Goal: Information Seeking & Learning: Learn about a topic

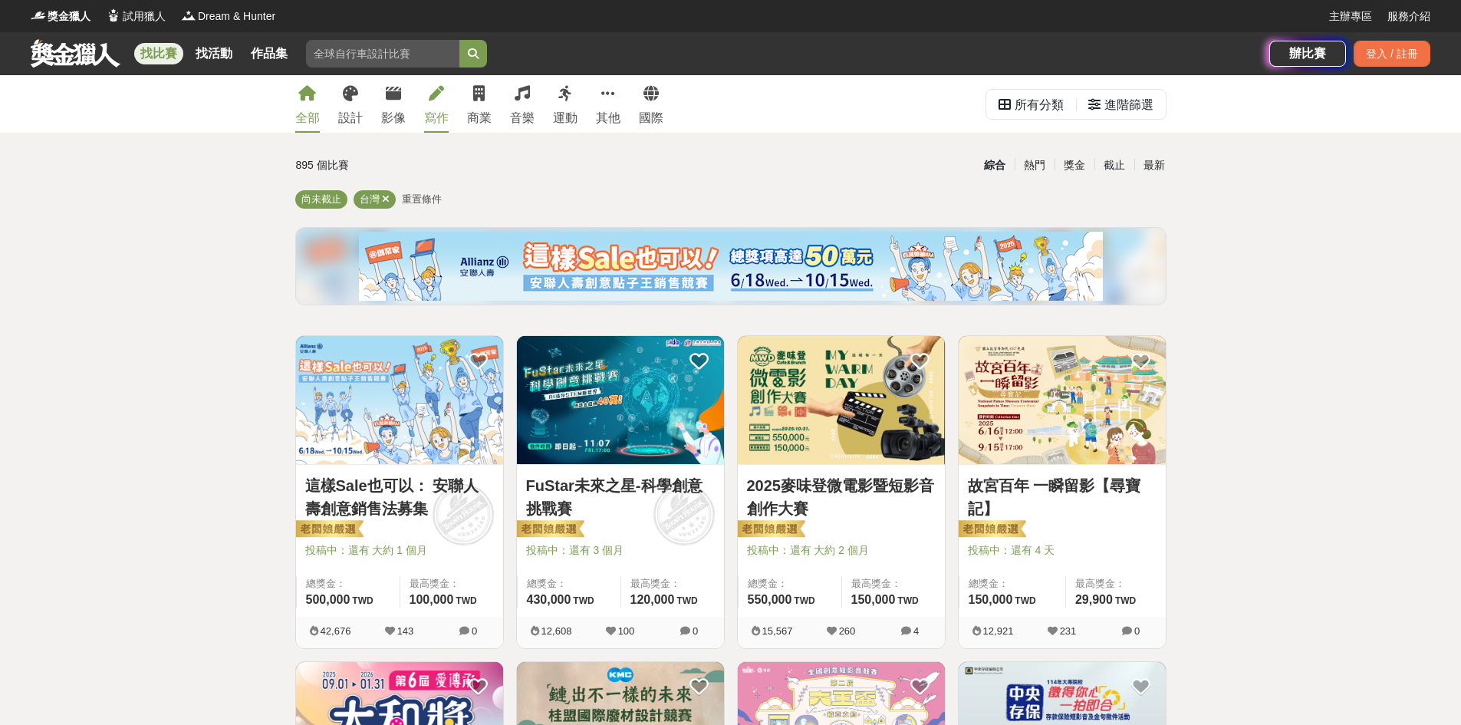
click at [443, 107] on link "寫作" at bounding box center [436, 104] width 25 height 58
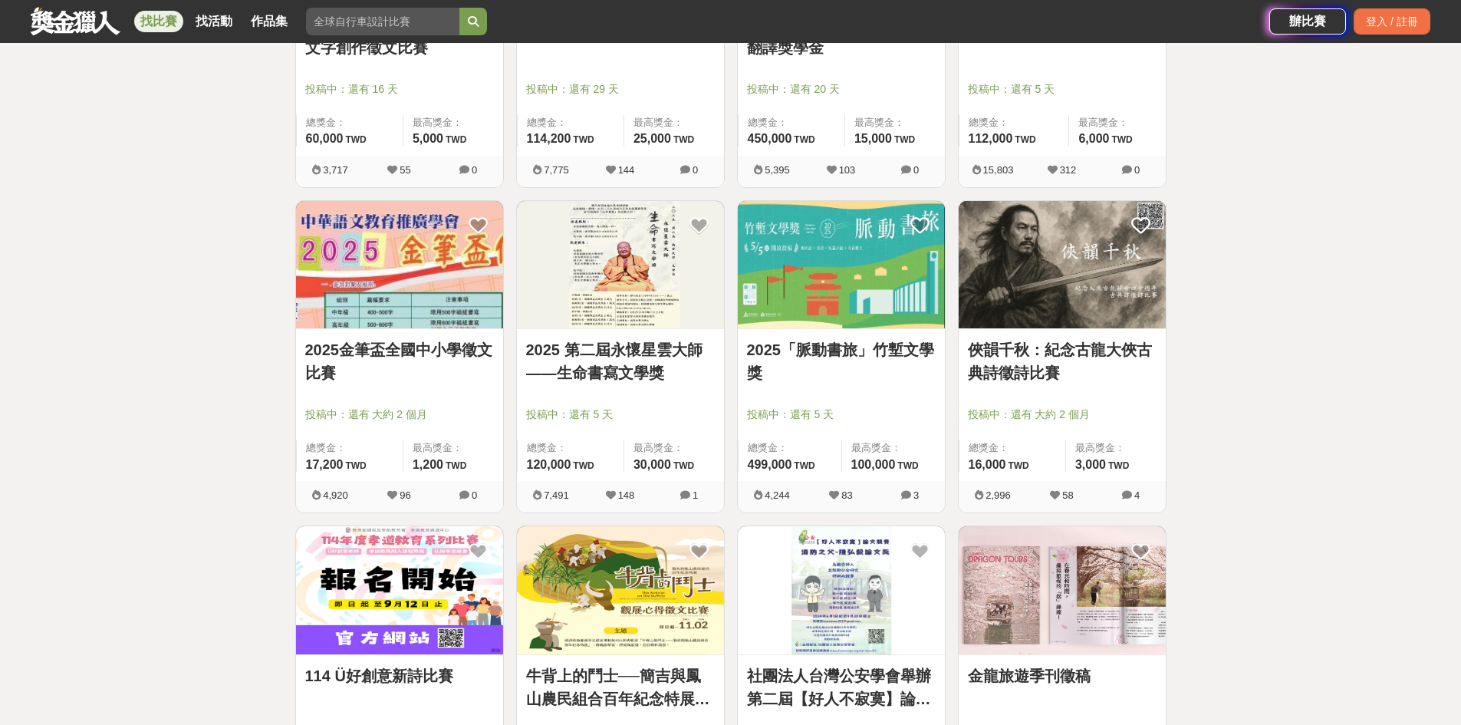
scroll to position [460, 0]
click at [426, 354] on link "2025金筆盃全國中小學徵文比賽" at bounding box center [399, 362] width 189 height 46
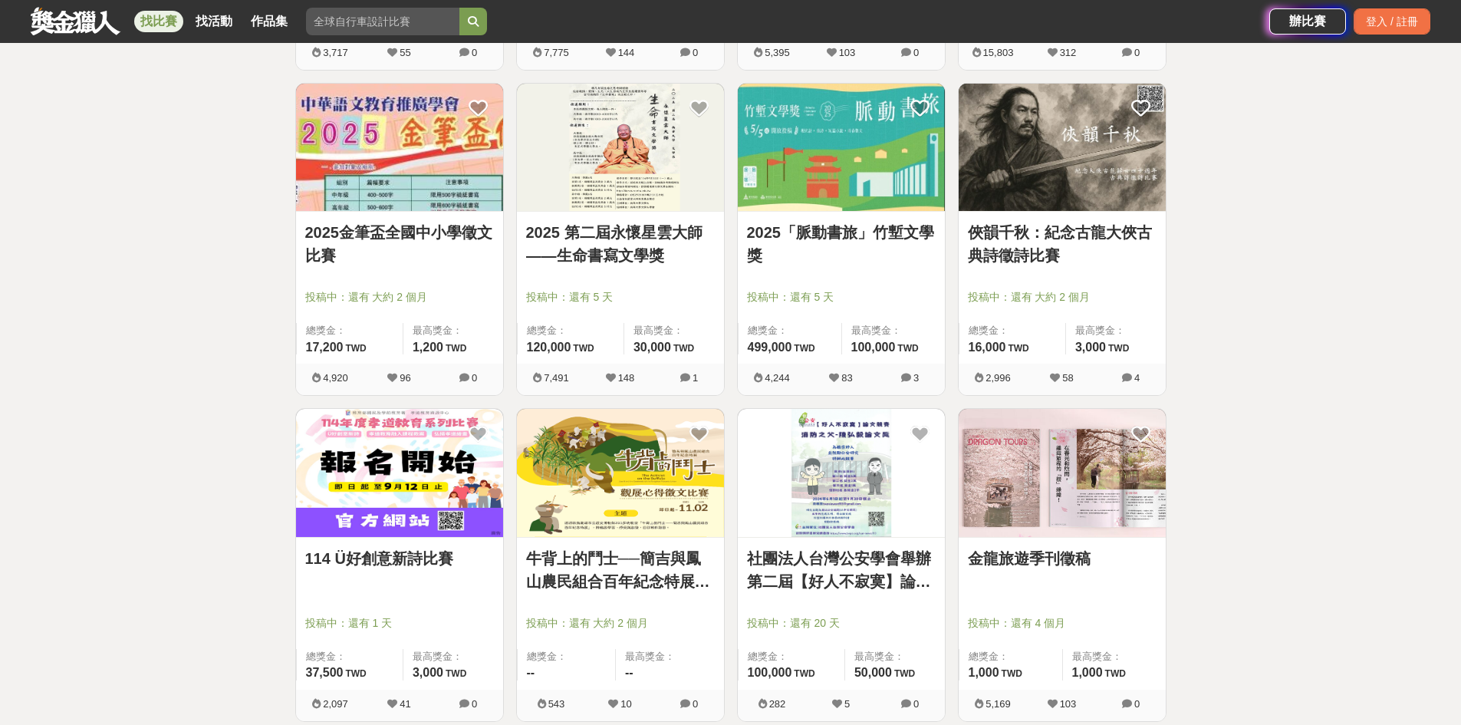
scroll to position [690, 0]
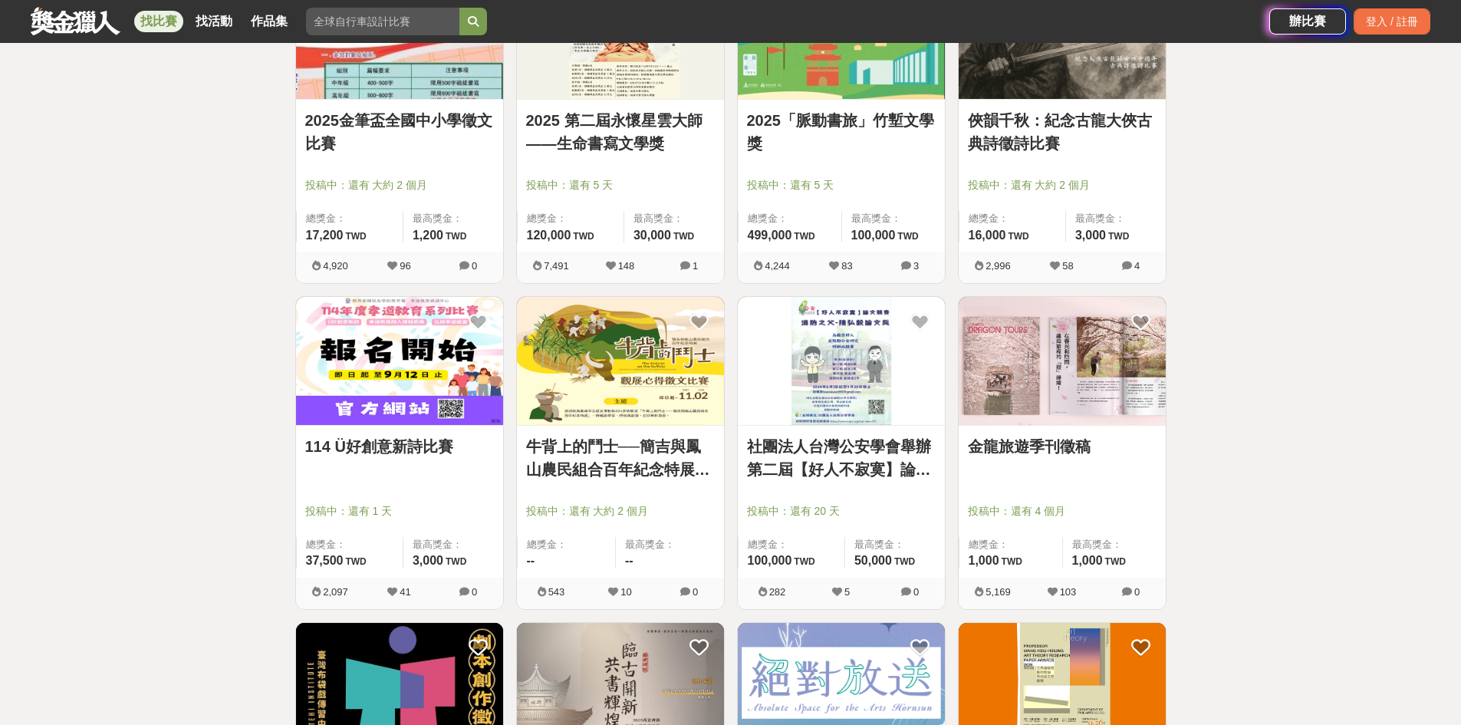
click at [380, 448] on link "114 Ü好創意新詩比賽" at bounding box center [399, 446] width 189 height 23
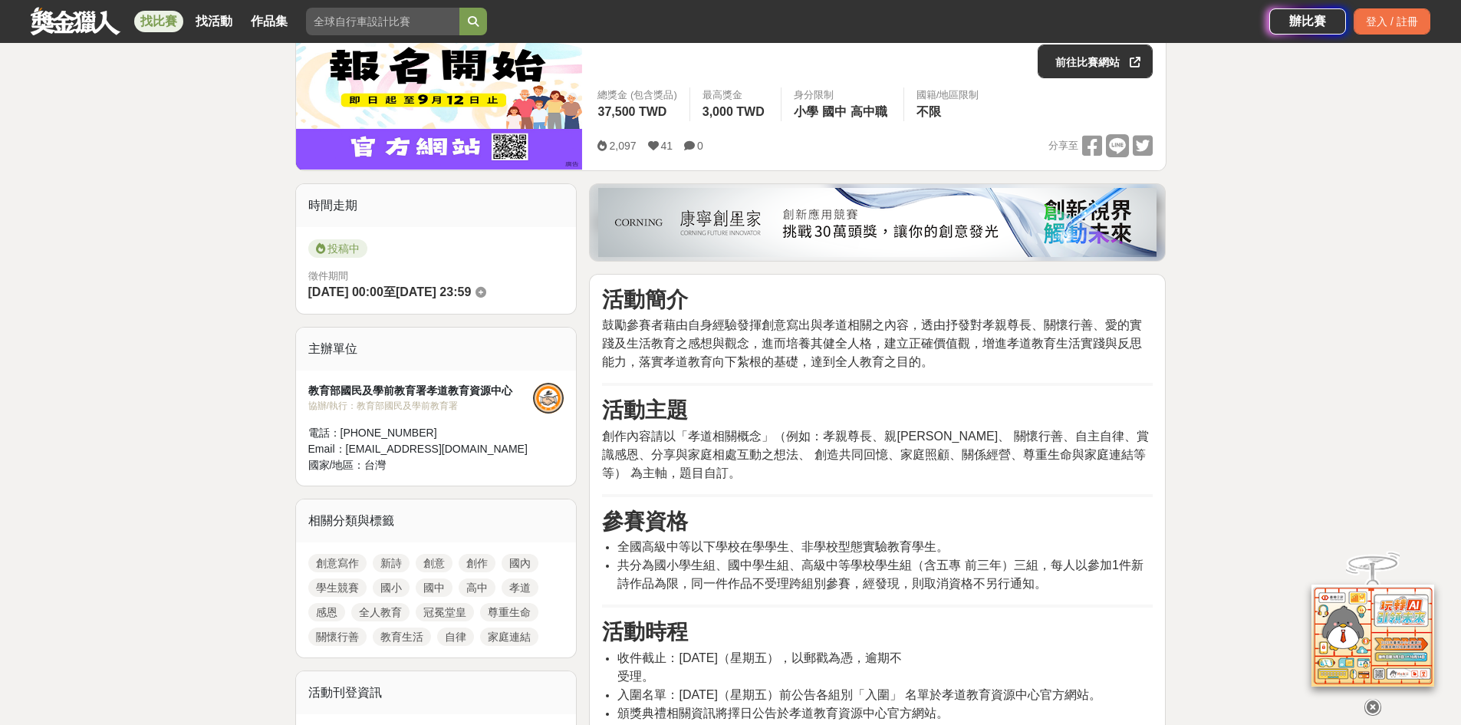
scroll to position [230, 0]
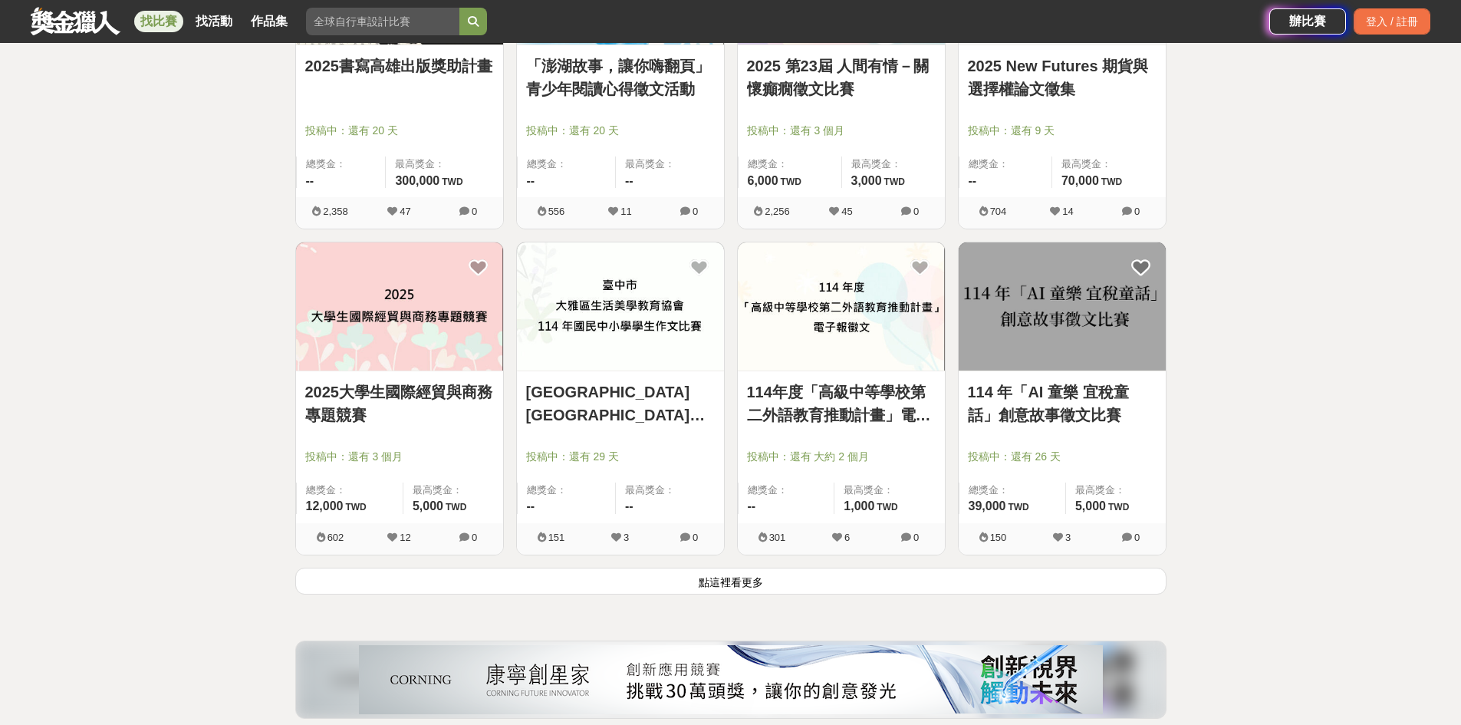
scroll to position [1841, 0]
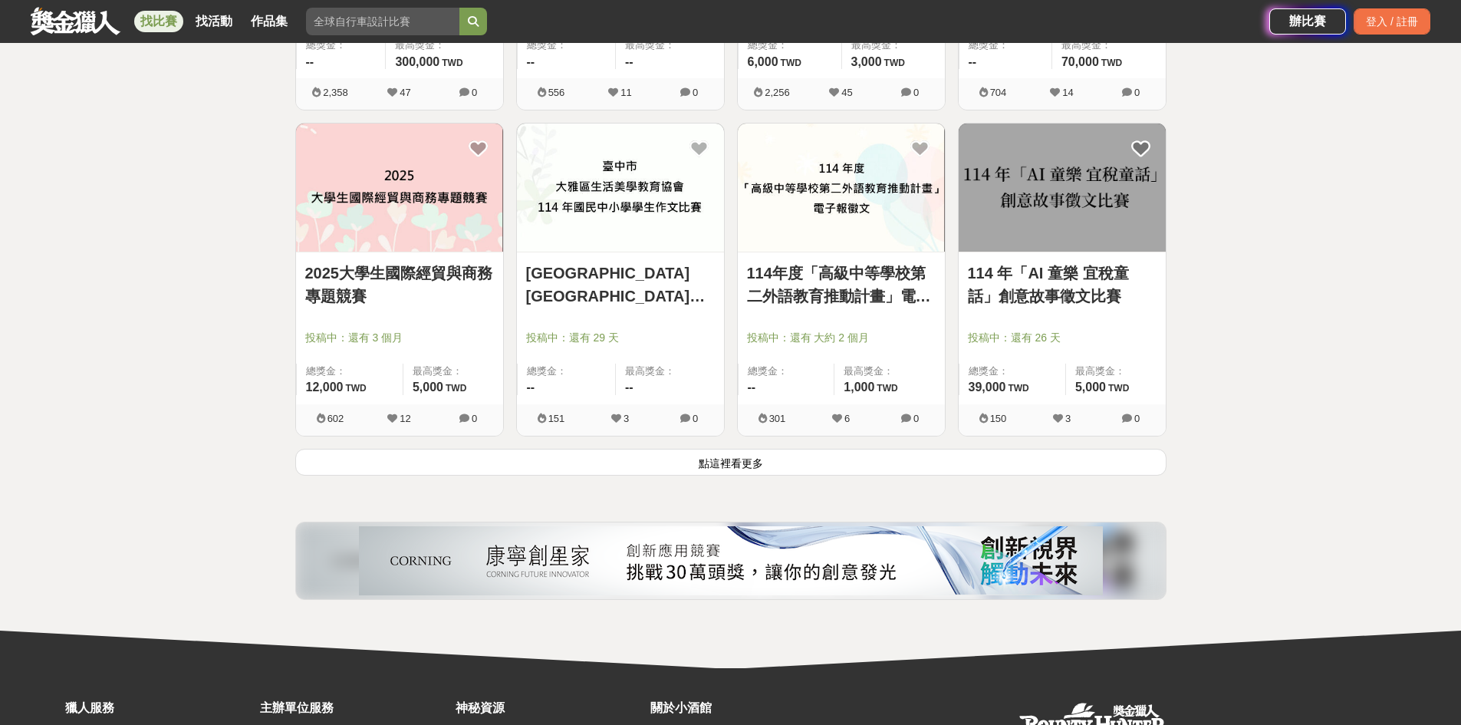
click at [739, 462] on button "點這裡看更多" at bounding box center [730, 462] width 871 height 27
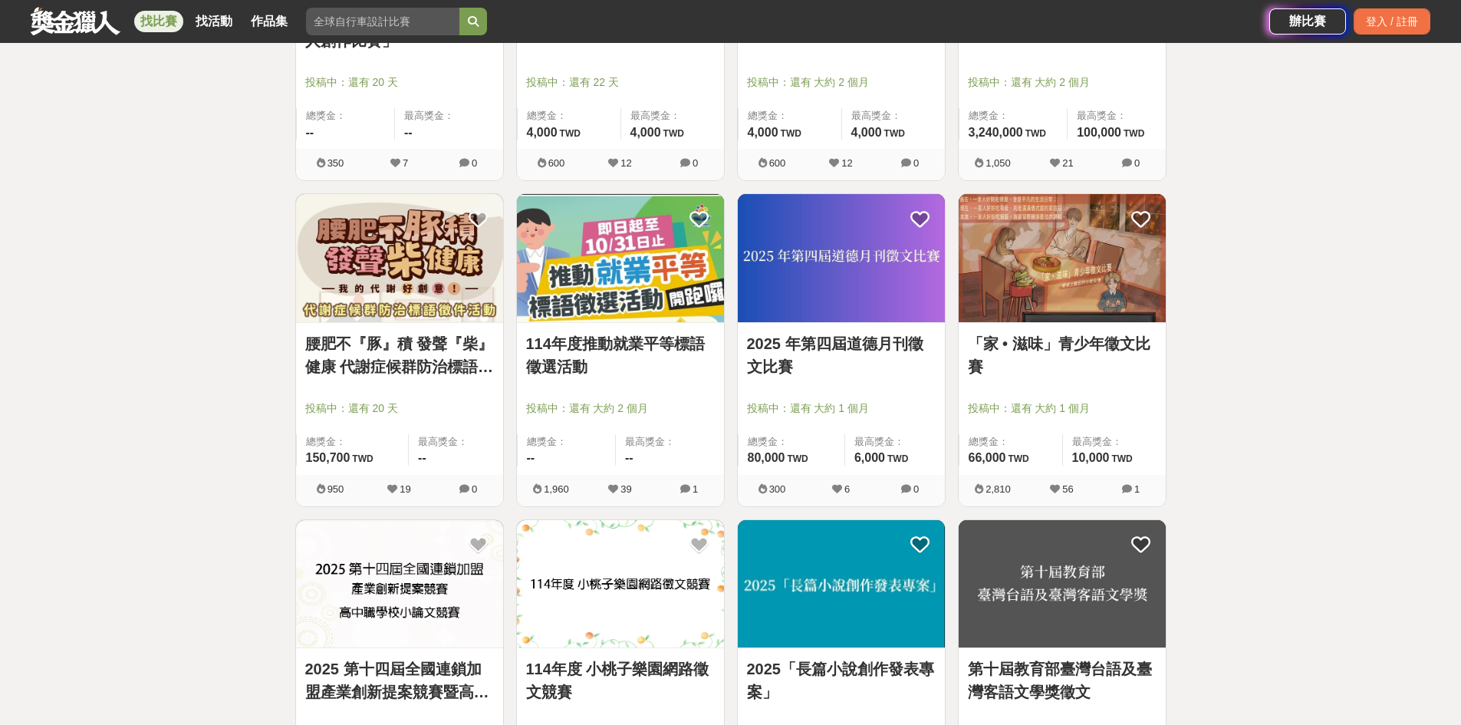
scroll to position [2761, 0]
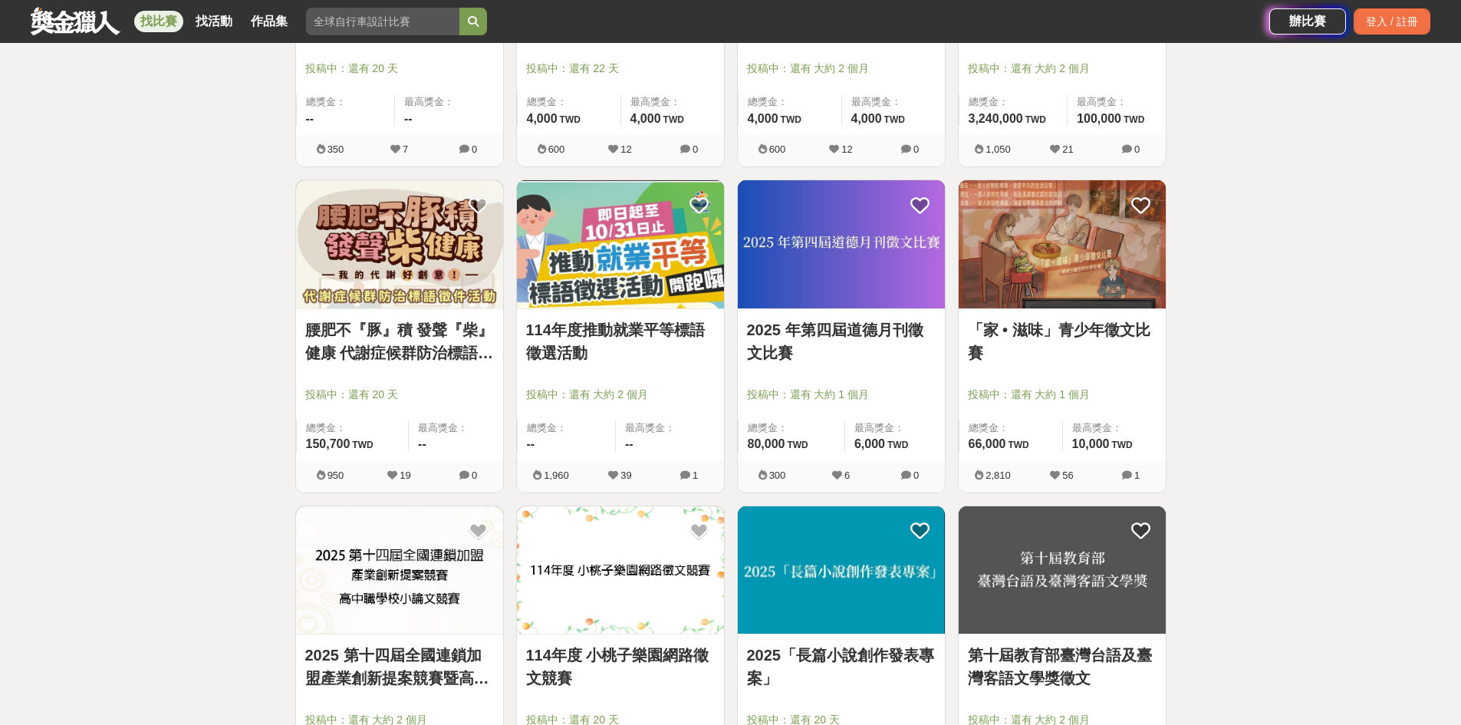
click at [833, 331] on link "2025 年第四屆道德月刊徵文比賽" at bounding box center [841, 341] width 189 height 46
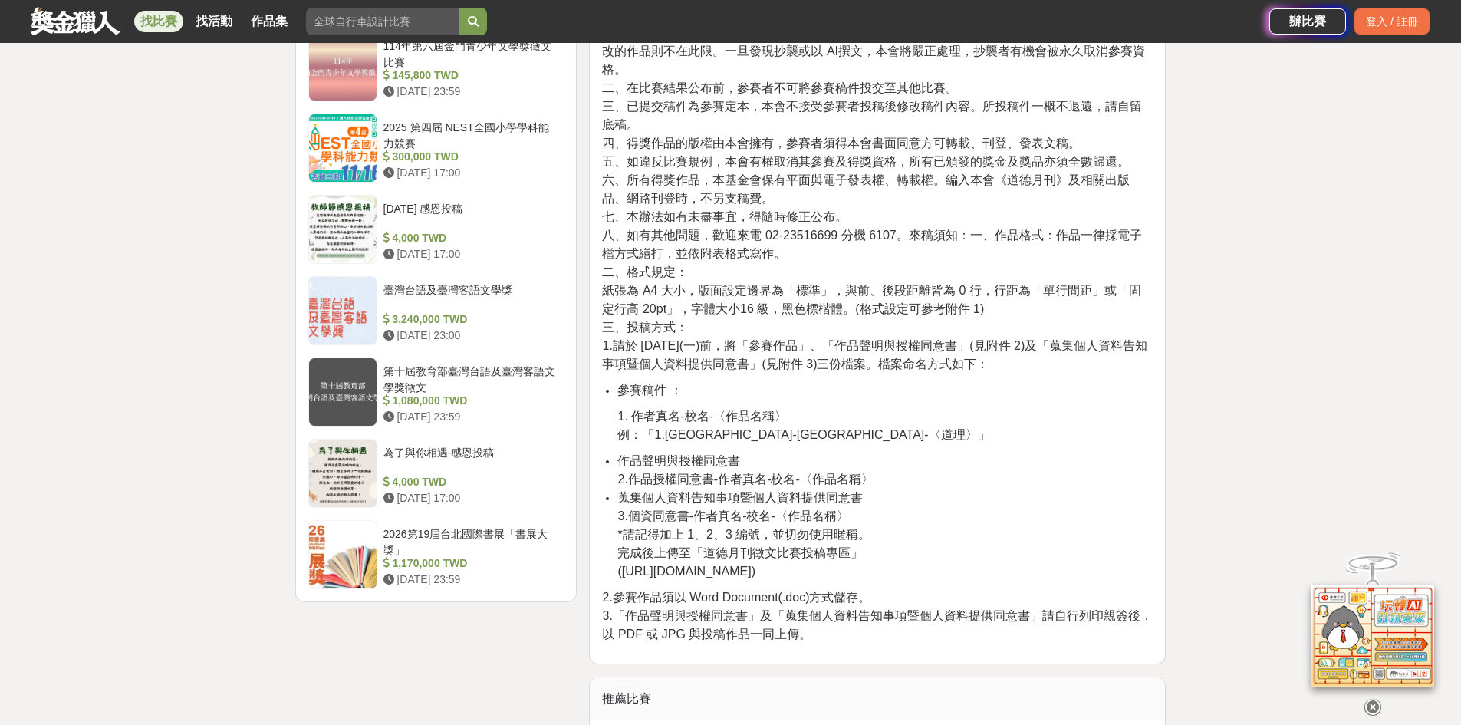
scroll to position [1917, 0]
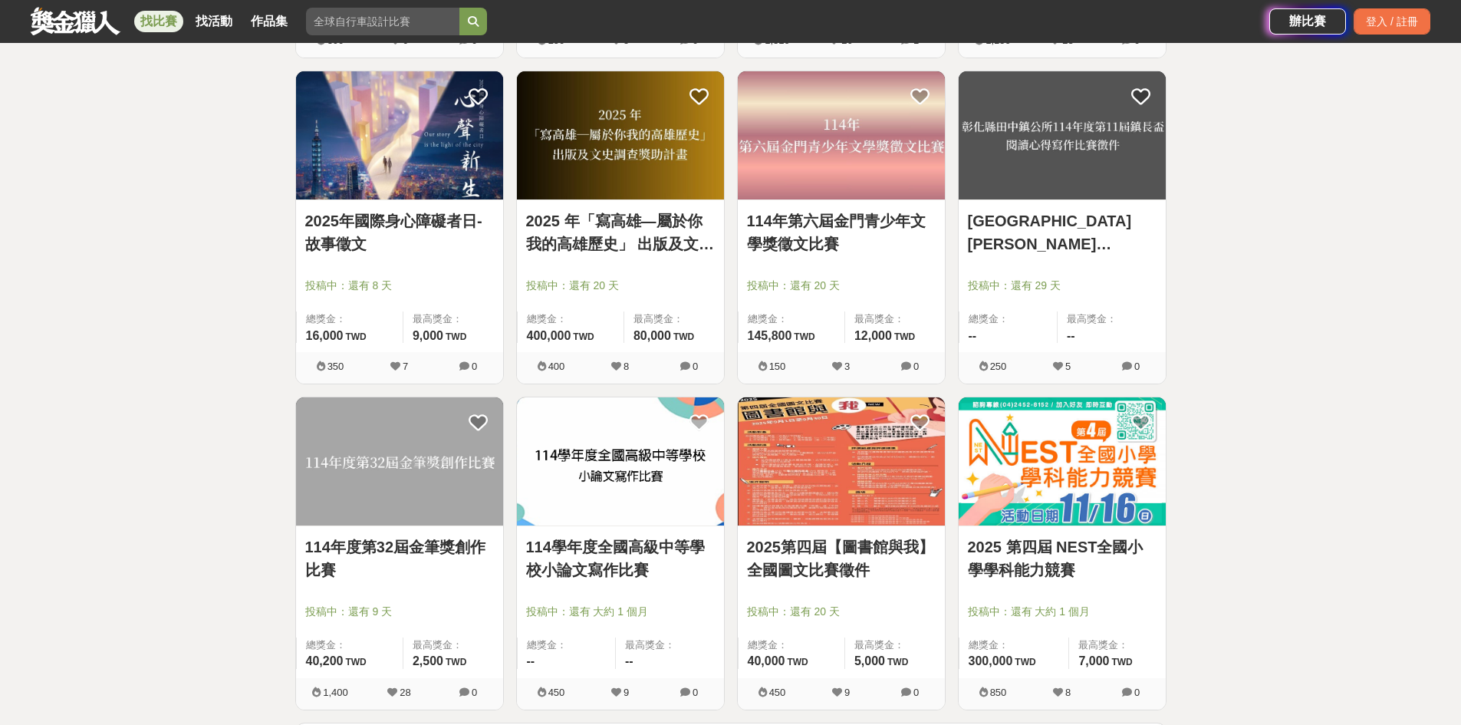
scroll to position [3528, 0]
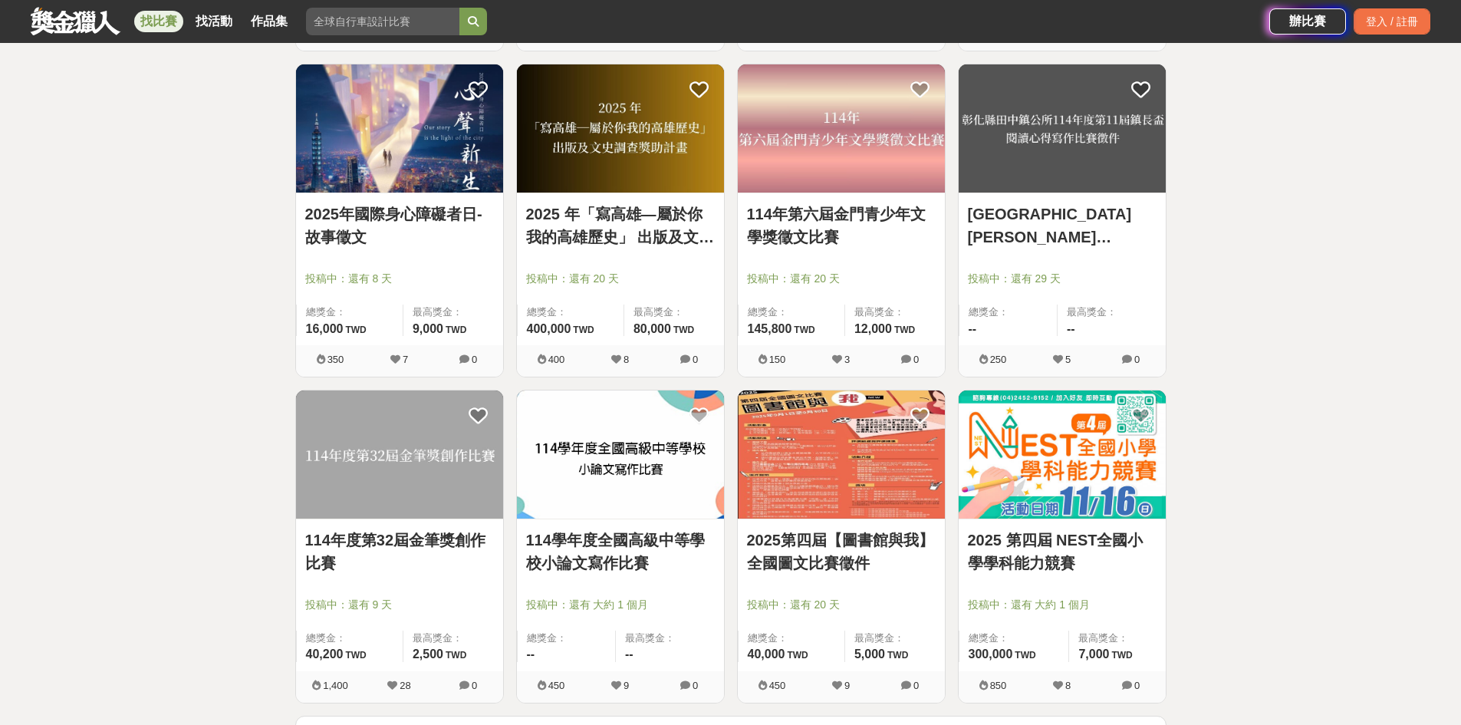
click at [459, 537] on link "114年度第32屆金筆獎創作比賽" at bounding box center [399, 551] width 189 height 46
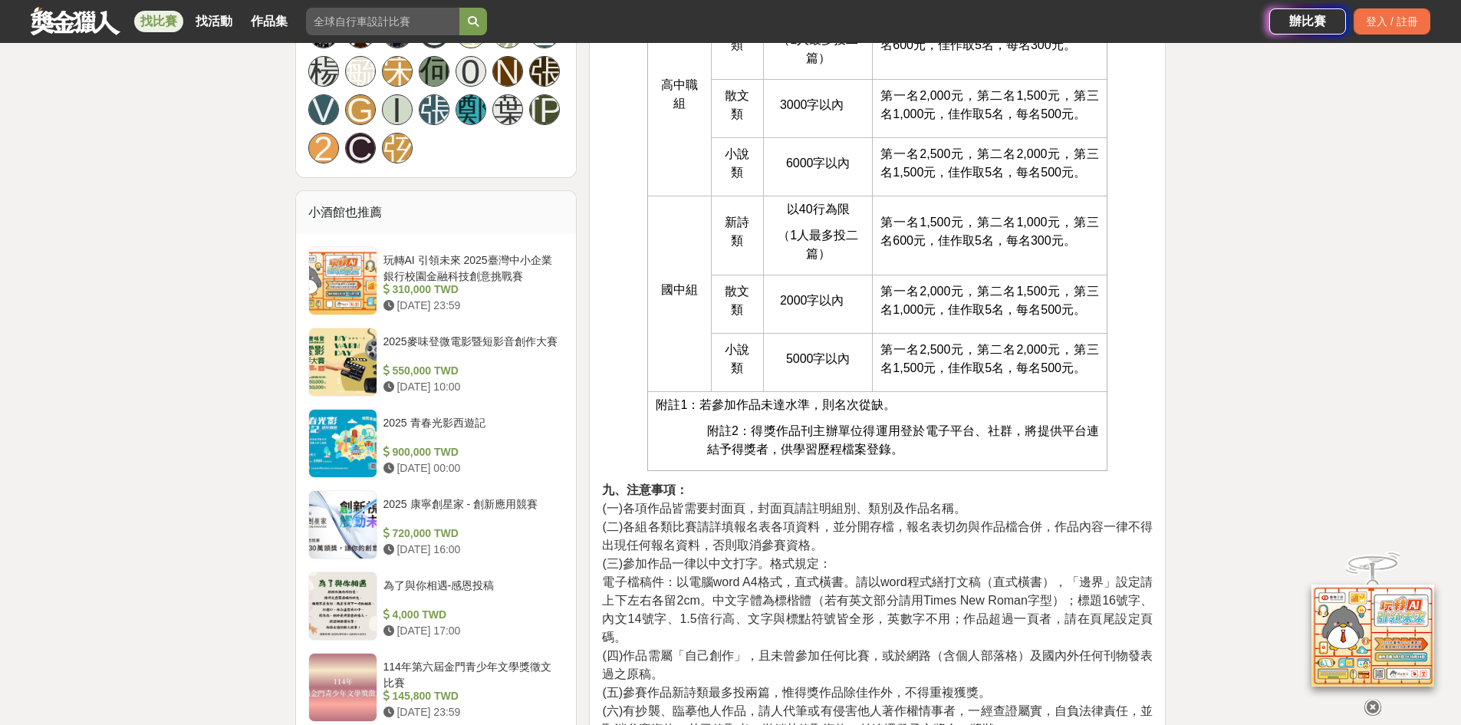
scroll to position [997, 0]
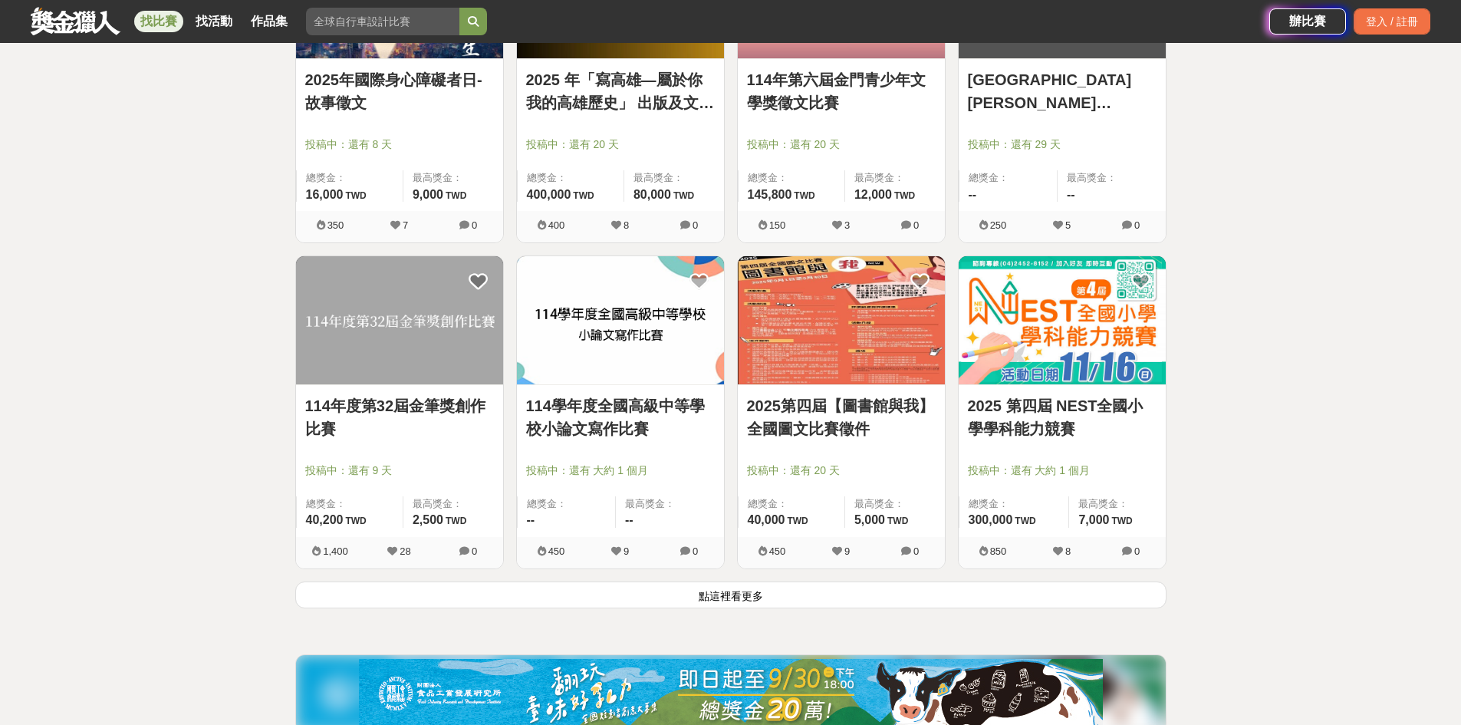
scroll to position [3758, 0]
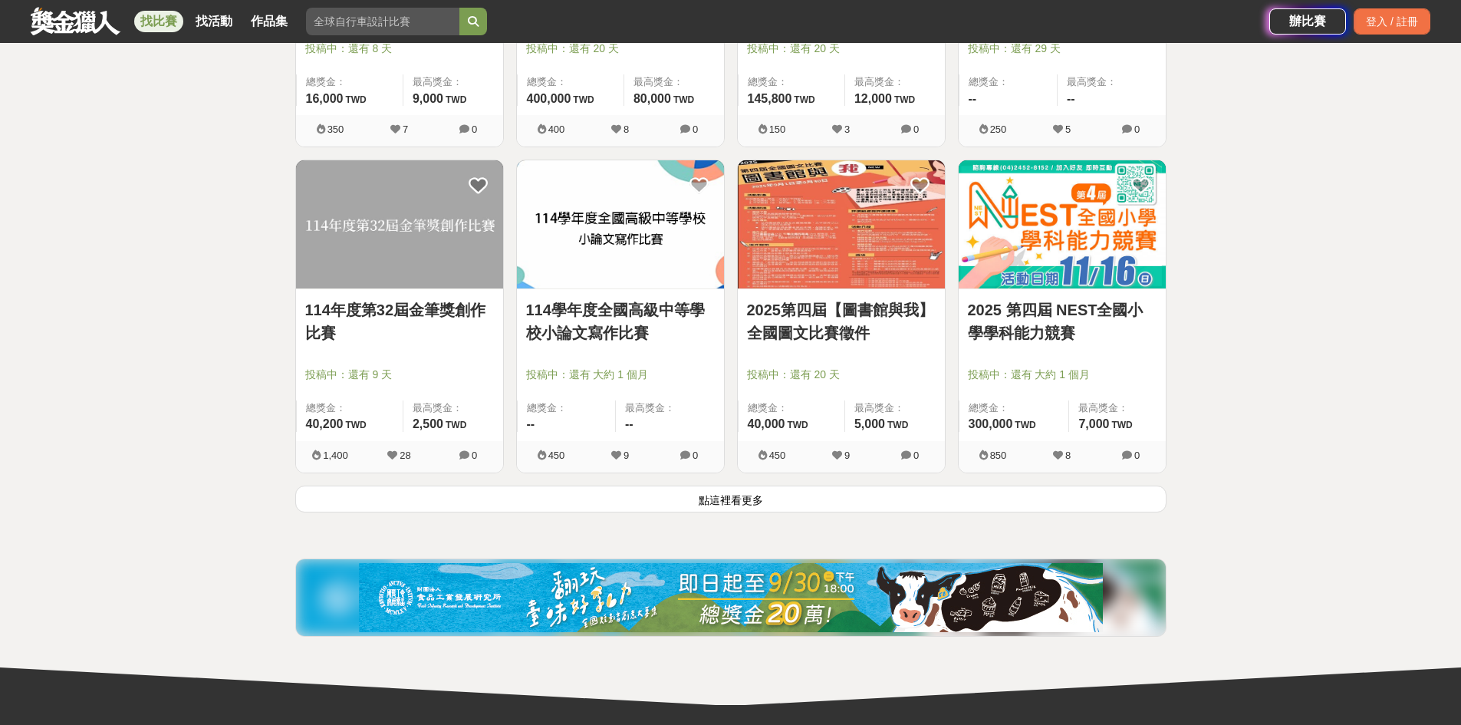
click at [780, 506] on button "點這裡看更多" at bounding box center [730, 499] width 871 height 27
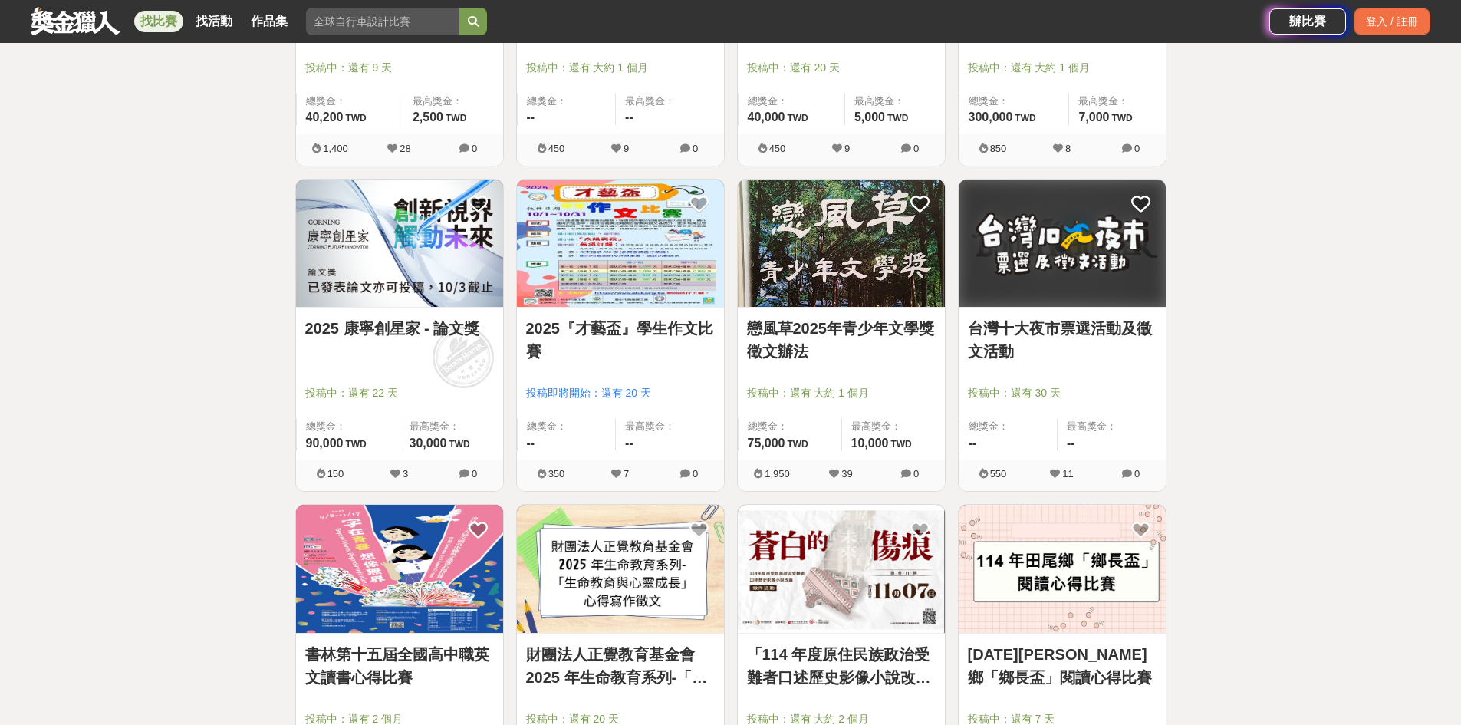
scroll to position [4295, 0]
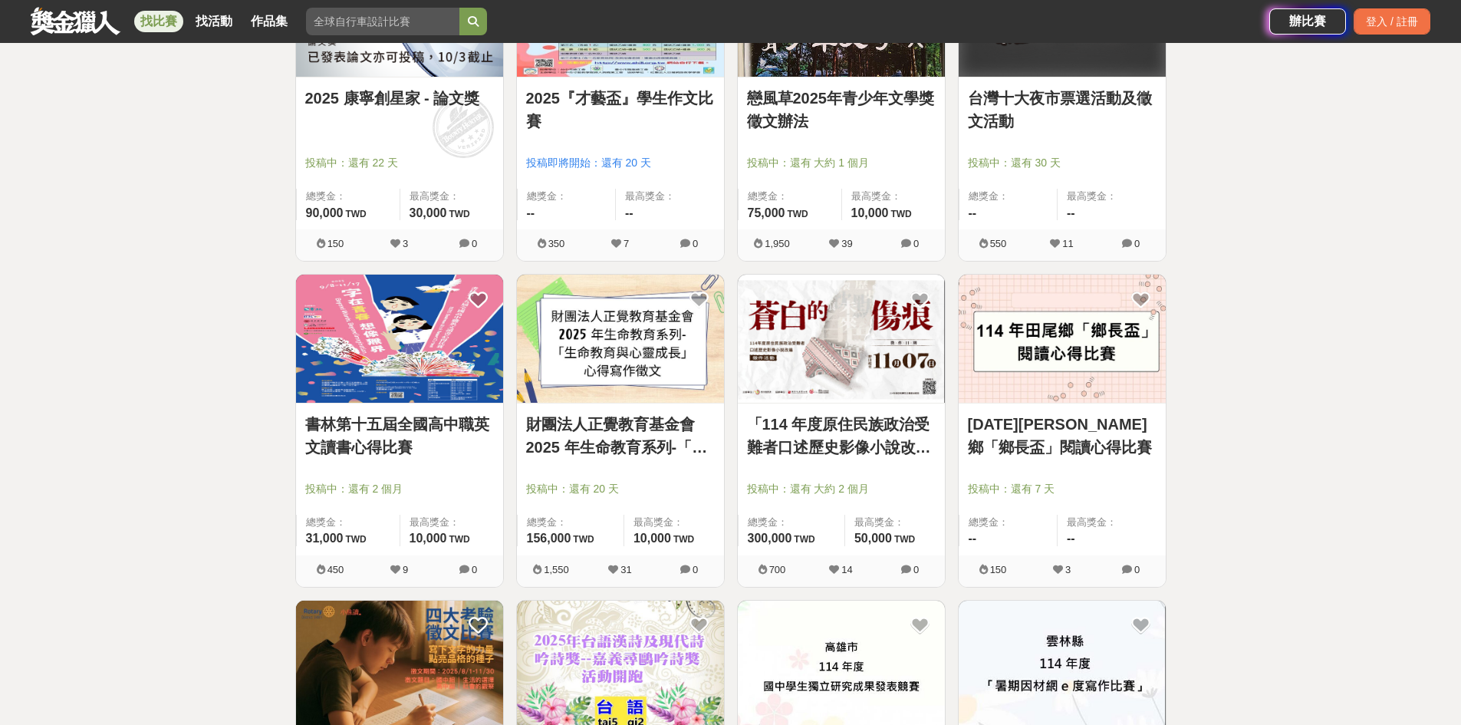
click at [372, 427] on link "書林第十五屆全國高中職英文讀書心得比賽" at bounding box center [399, 436] width 189 height 46
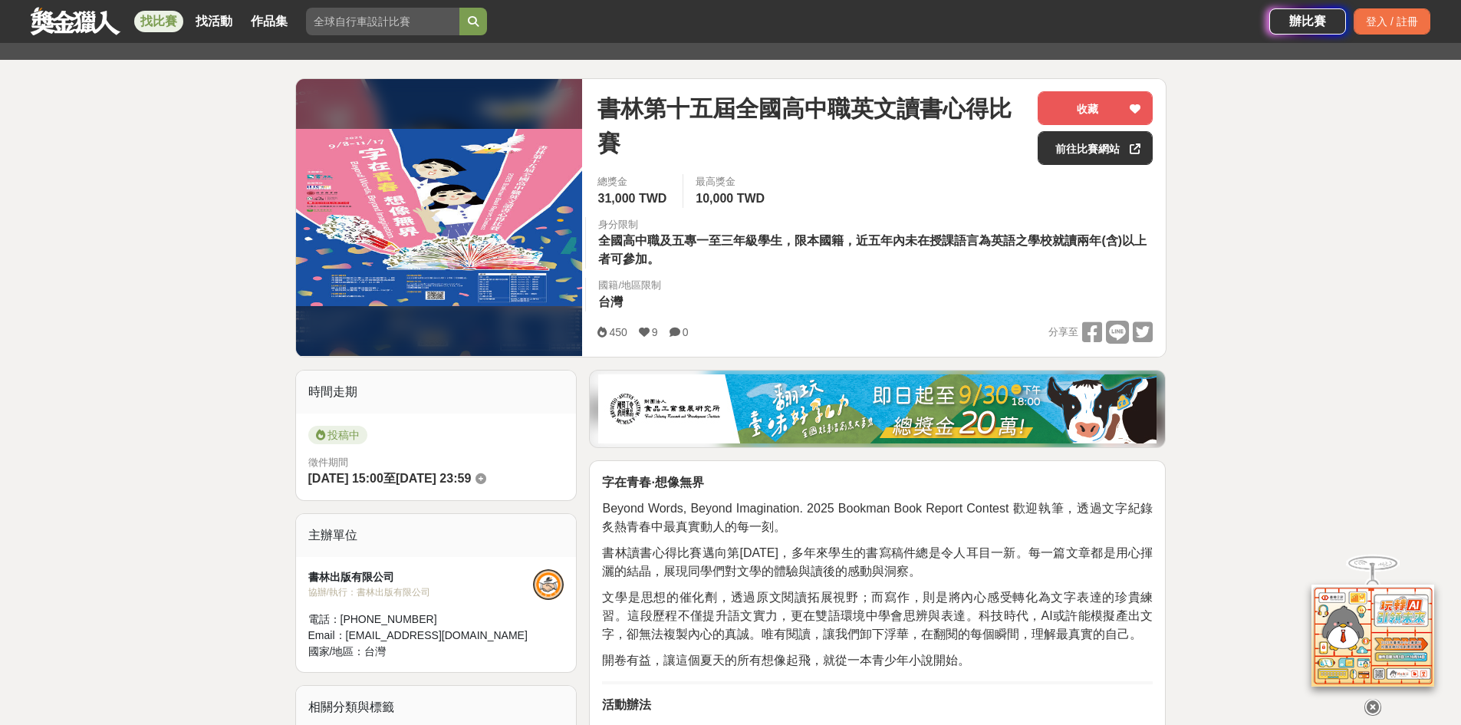
scroll to position [153, 0]
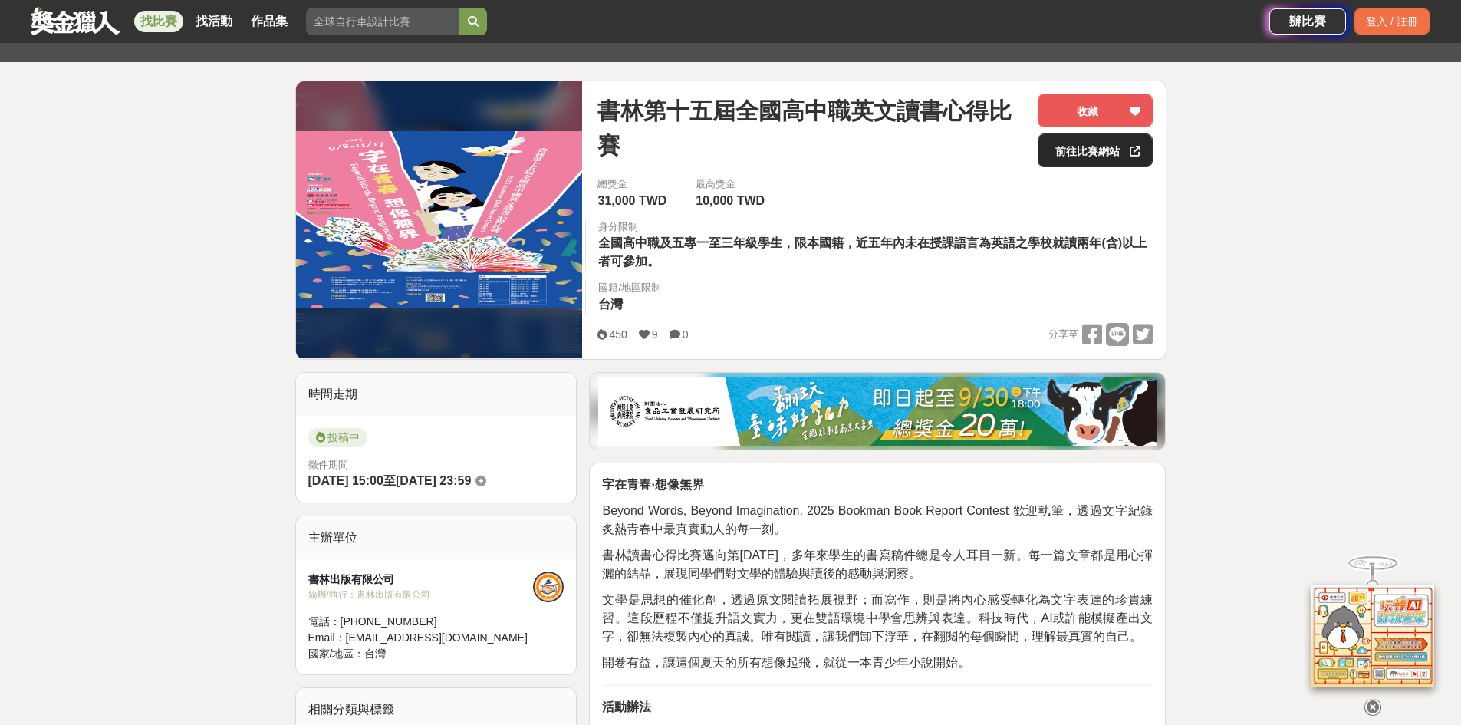
click at [1071, 150] on link "前往比賽網站" at bounding box center [1095, 150] width 115 height 34
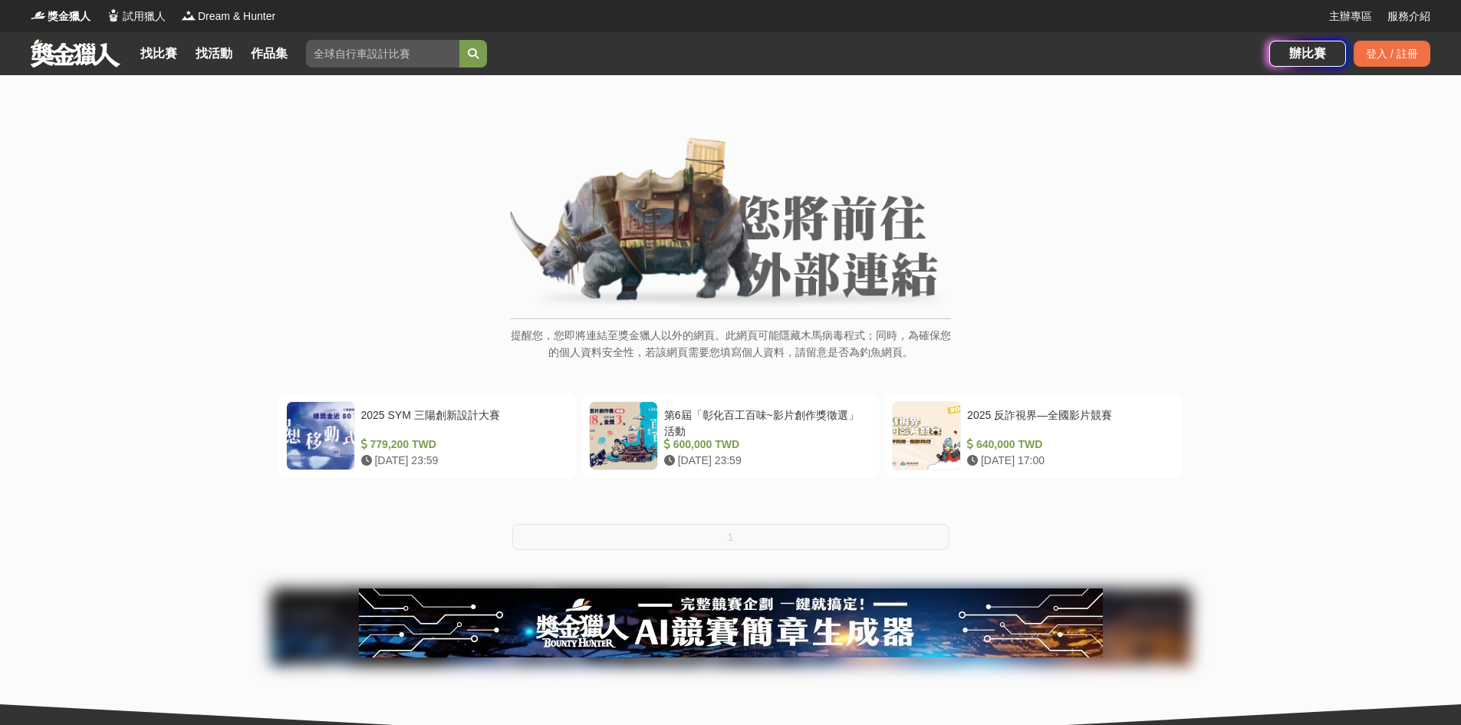
click at [789, 275] on img at bounding box center [730, 223] width 441 height 173
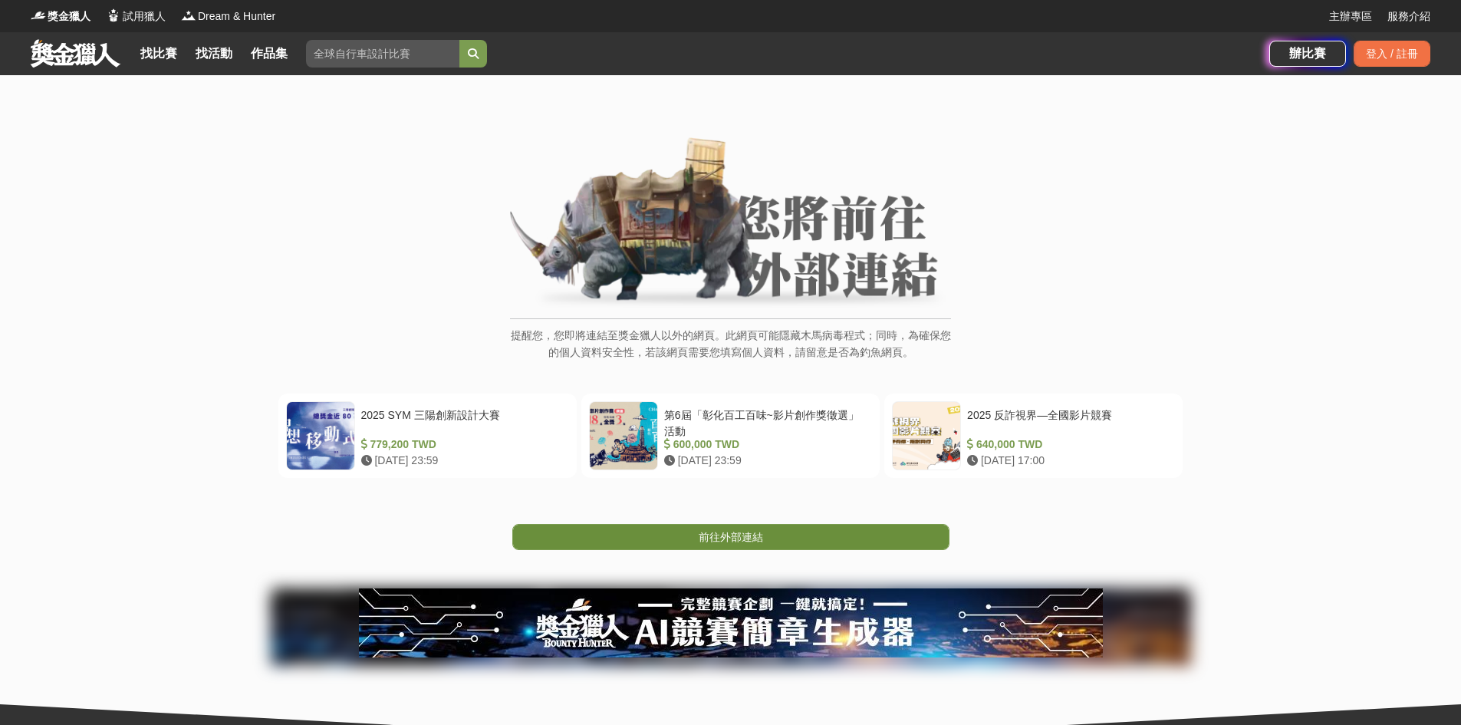
click at [708, 535] on span "前往外部連結" at bounding box center [731, 537] width 64 height 12
